Goal: Check status: Check status

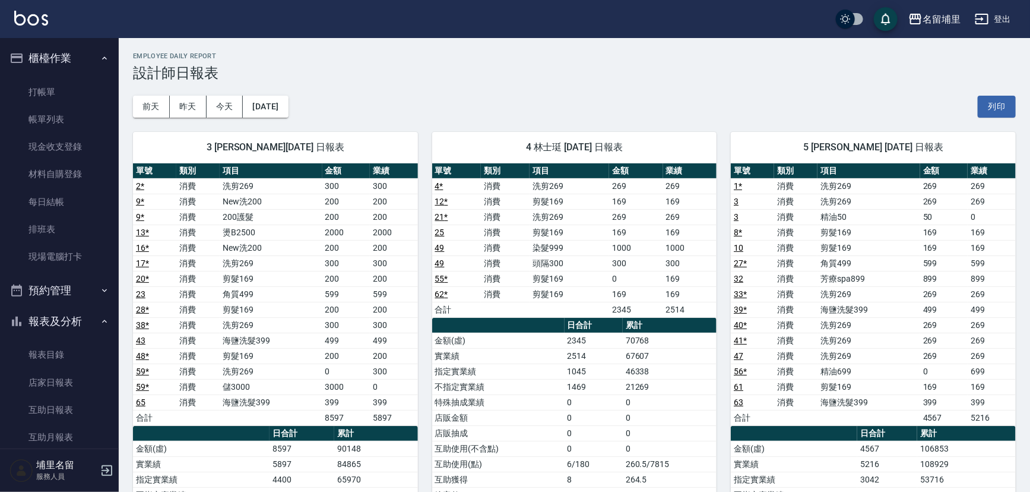
scroll to position [243, 0]
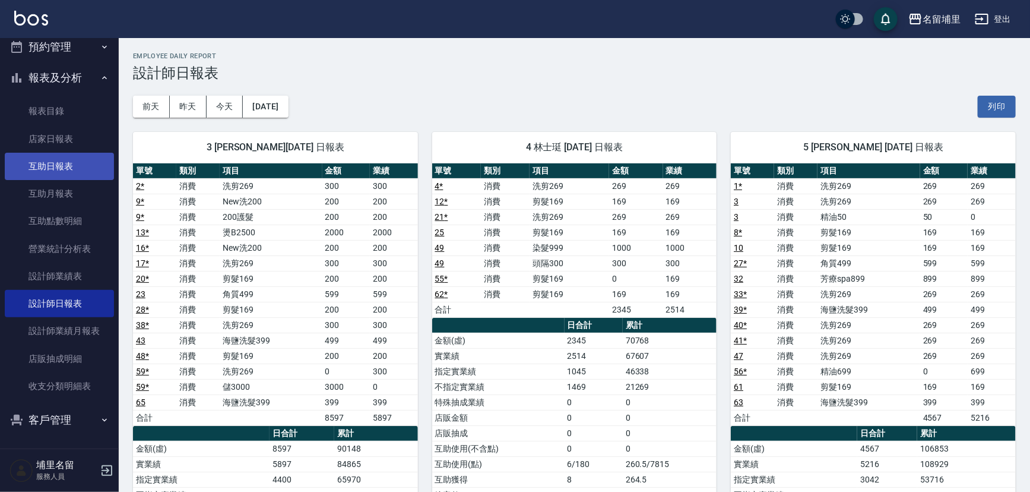
click at [74, 156] on link "互助日報表" at bounding box center [59, 166] width 109 height 27
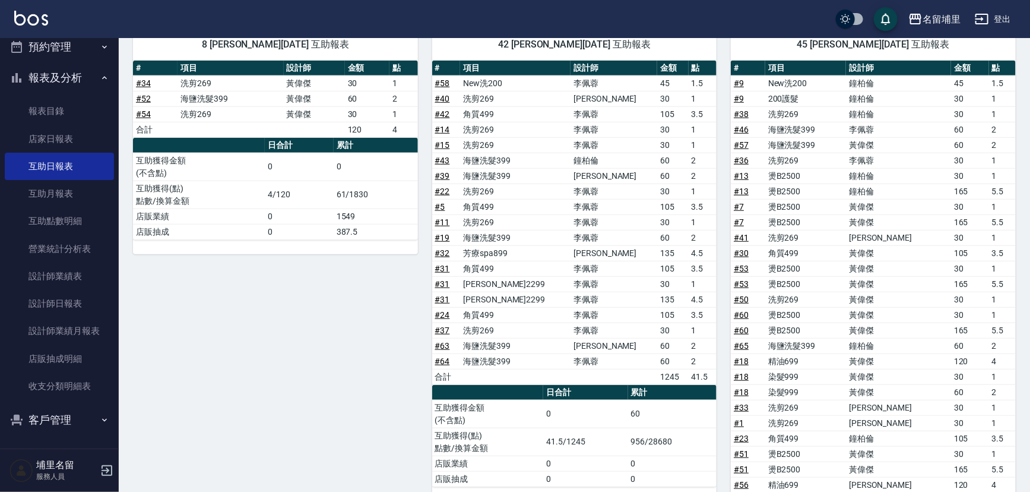
scroll to position [428, 0]
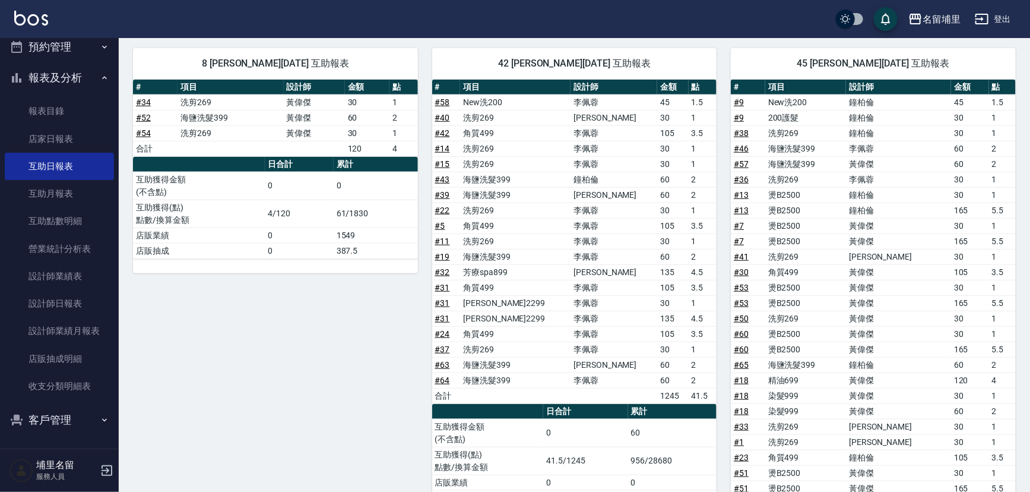
click at [743, 163] on link "# 57" at bounding box center [741, 164] width 15 height 10
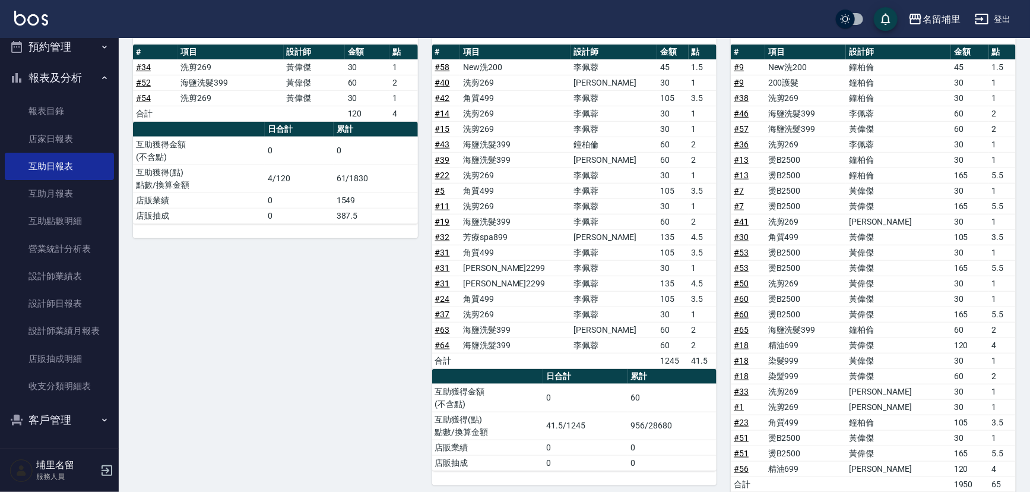
scroll to position [482, 0]
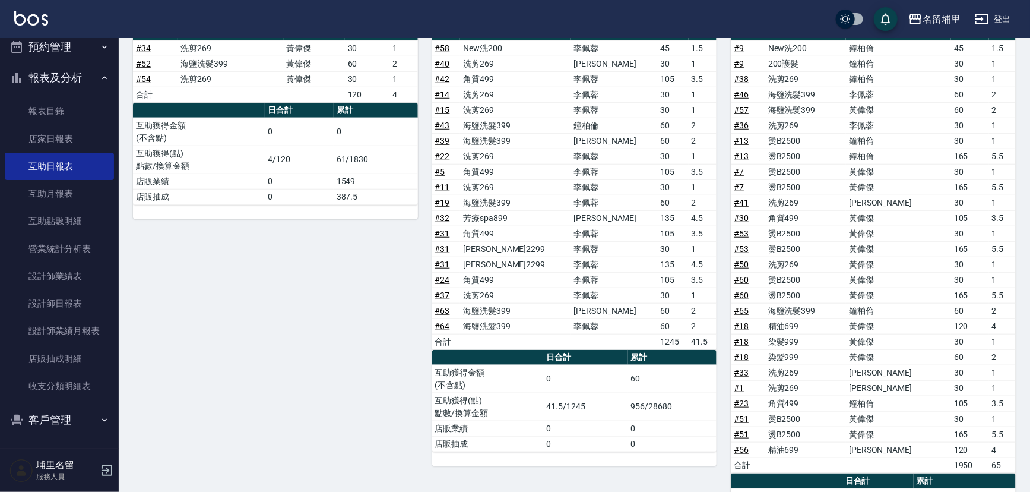
click at [742, 306] on link "# 65" at bounding box center [741, 311] width 15 height 10
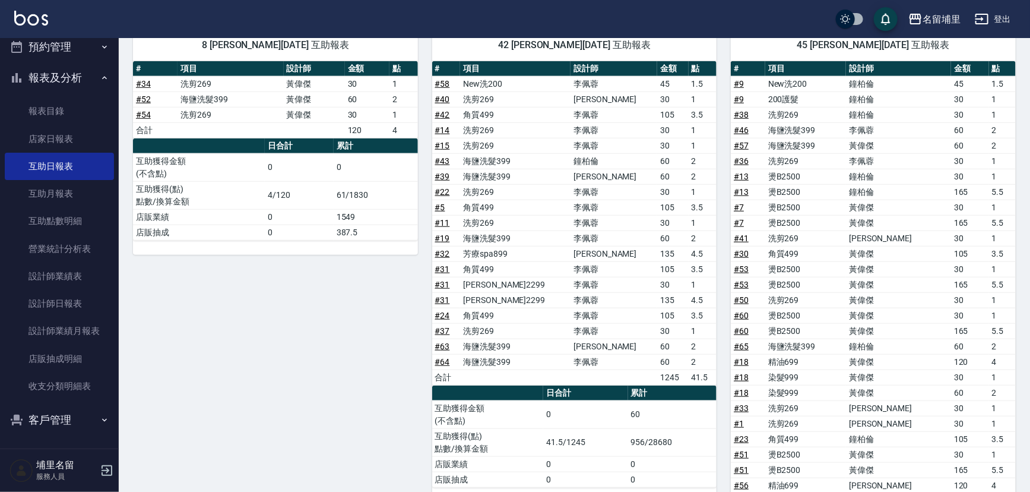
scroll to position [428, 0]
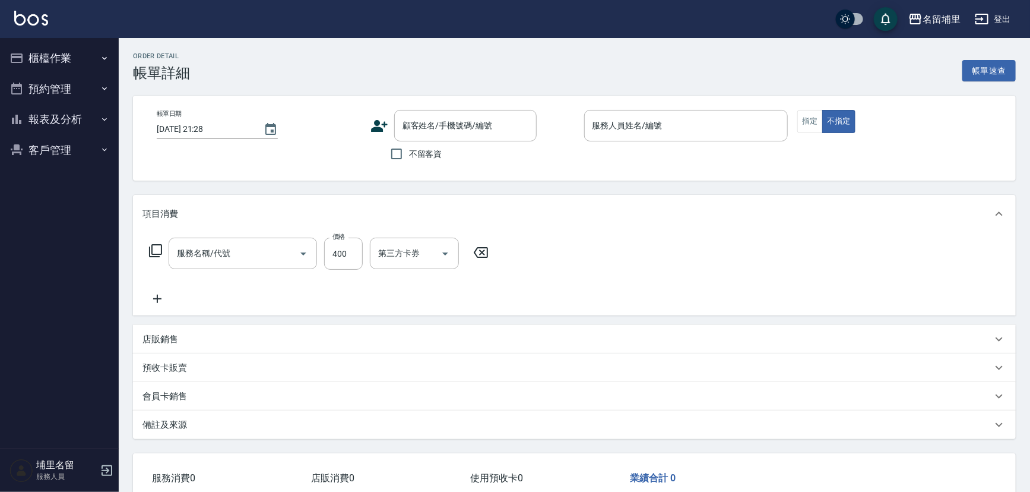
type input "2025/08/24 19:32"
checkbox input "true"
type input "黃偉傑-8"
type input "儲值卡"
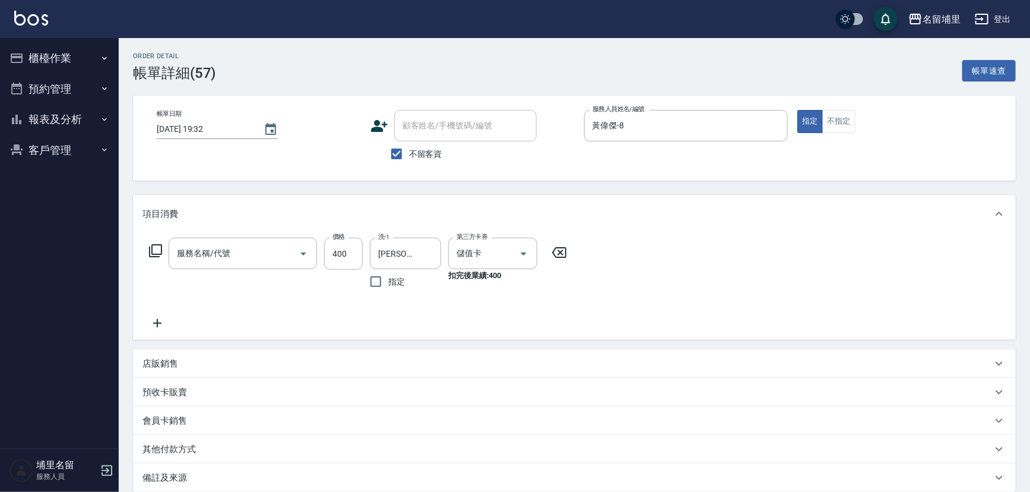
type input "海鹽洗髮399(1399)"
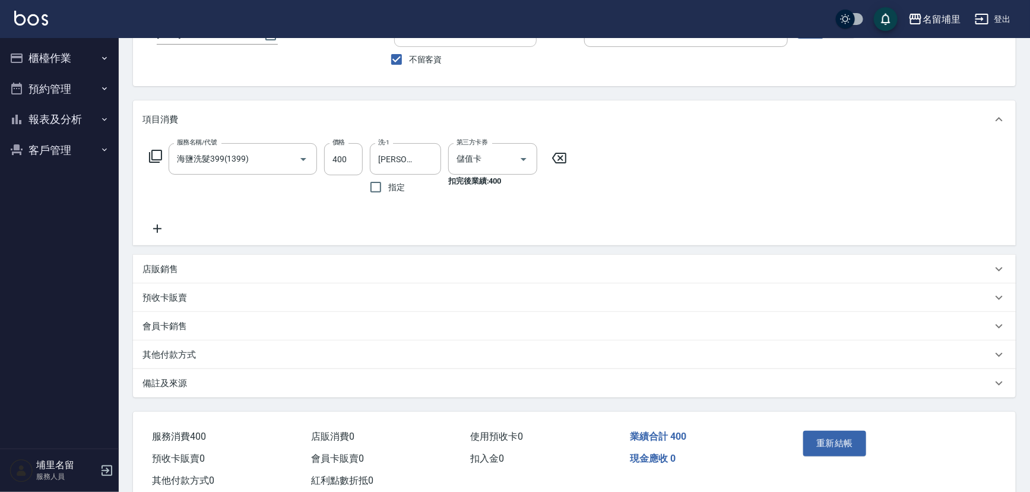
scroll to position [107, 0]
